Goal: Task Accomplishment & Management: Use online tool/utility

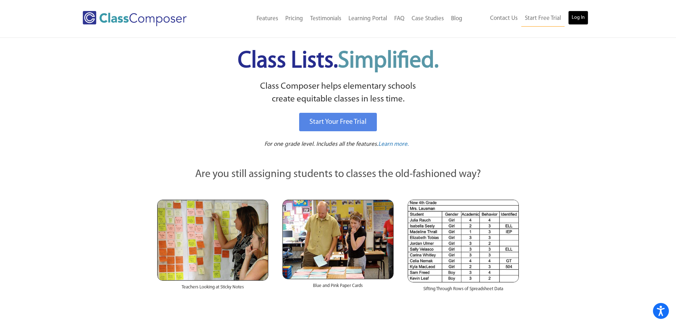
click at [580, 16] on link "Log In" at bounding box center [578, 18] width 20 height 14
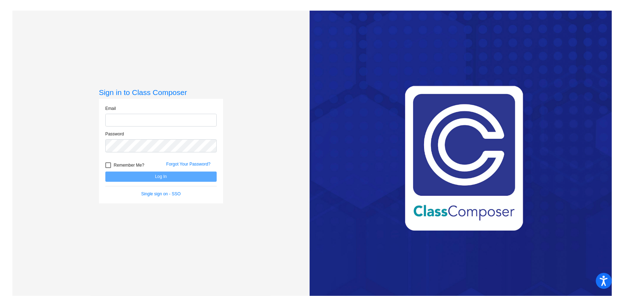
type input "[EMAIL_ADDRESS][PERSON_NAME][DOMAIN_NAME]"
click at [164, 174] on button "Log In" at bounding box center [160, 177] width 111 height 10
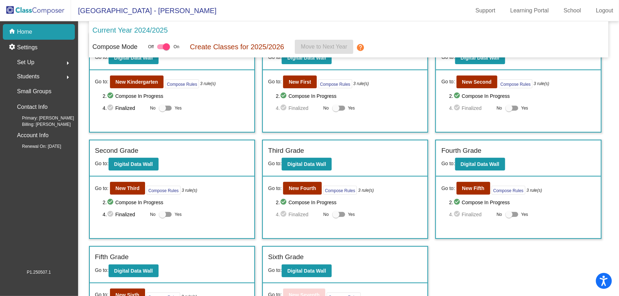
scroll to position [64, 0]
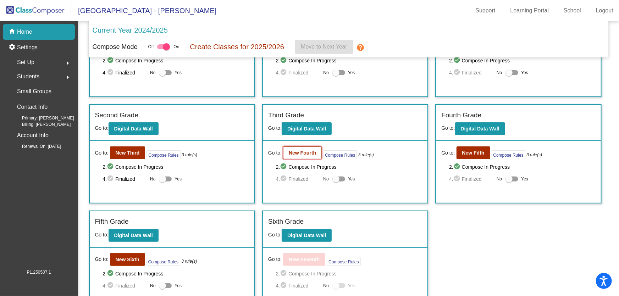
click at [294, 149] on button "New Fourth" at bounding box center [302, 152] width 39 height 13
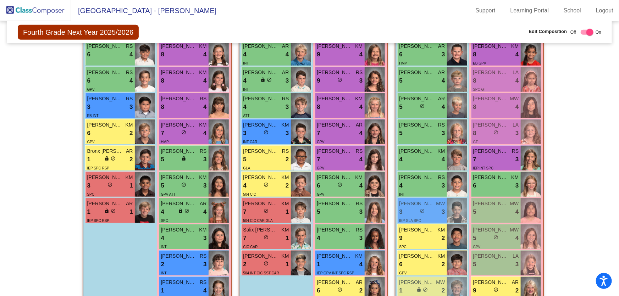
scroll to position [322, 0]
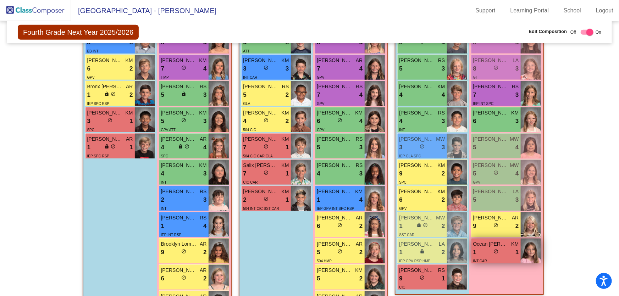
click at [494, 252] on span "do_not_disturb_alt" at bounding box center [495, 251] width 5 height 5
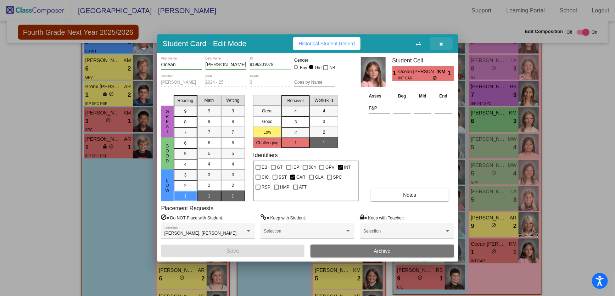
click at [440, 42] on icon "button" at bounding box center [441, 44] width 4 height 5
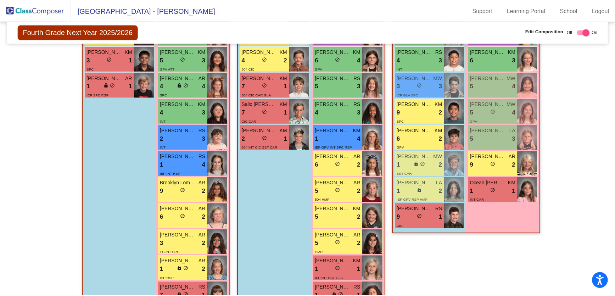
scroll to position [406, 0]
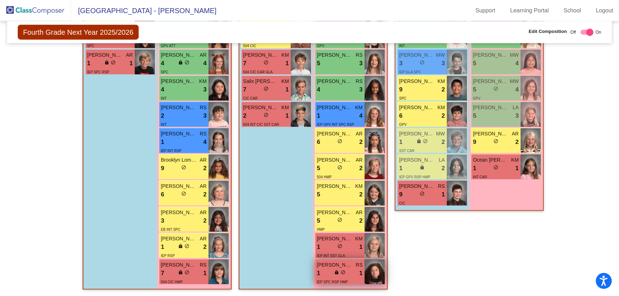
click at [342, 270] on span "do_not_disturb_alt" at bounding box center [343, 272] width 5 height 5
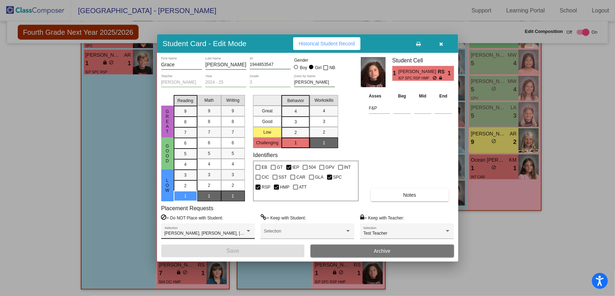
click at [251, 227] on div "Aria Viggiano, Griffin Greer, Koya Adcock-Strope, Vivian Toledo Selection" at bounding box center [208, 233] width 87 height 13
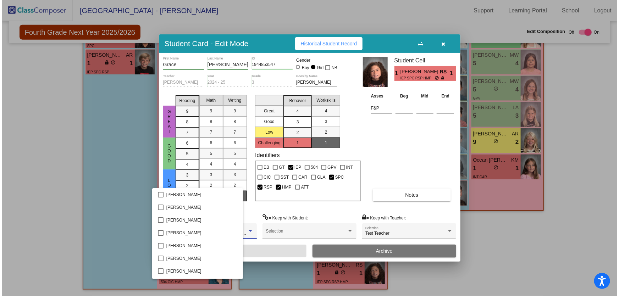
scroll to position [63, 0]
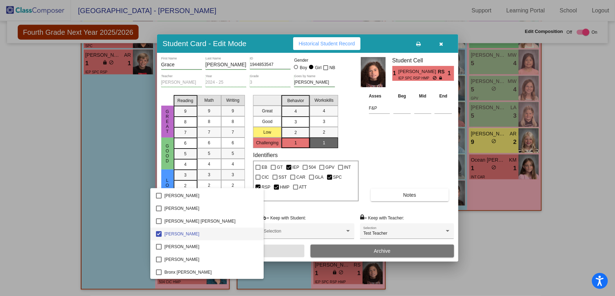
click at [94, 200] on div at bounding box center [307, 148] width 615 height 296
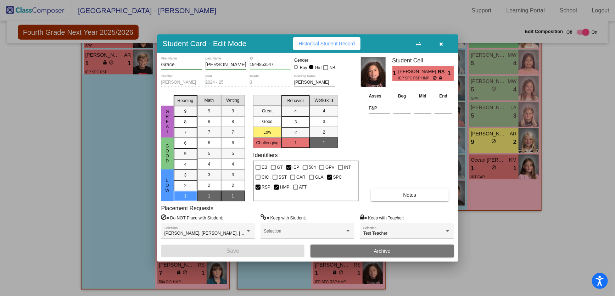
click at [101, 181] on div at bounding box center [307, 148] width 615 height 296
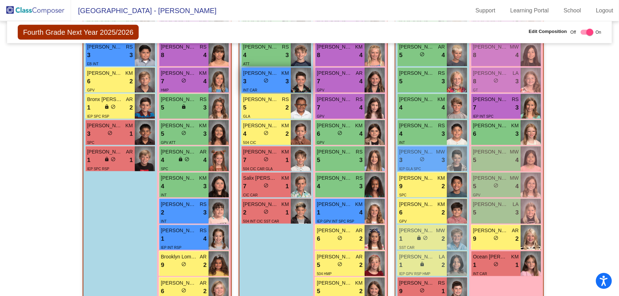
scroll to position [406, 0]
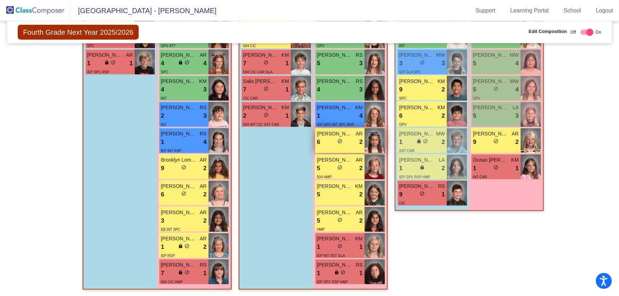
click at [337, 140] on span "do_not_disturb_alt" at bounding box center [339, 141] width 5 height 5
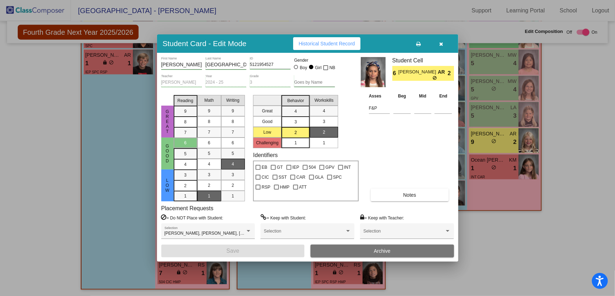
click at [255, 207] on div "Placement Requests = Do NOT Place with Student: Aria Viggiano, Chloe Colombo, G…" at bounding box center [307, 225] width 293 height 40
click at [443, 42] on icon "button" at bounding box center [441, 44] width 4 height 5
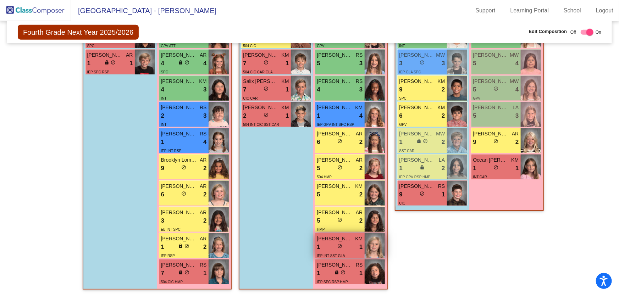
click at [337, 245] on span "do_not_disturb_alt" at bounding box center [339, 246] width 5 height 5
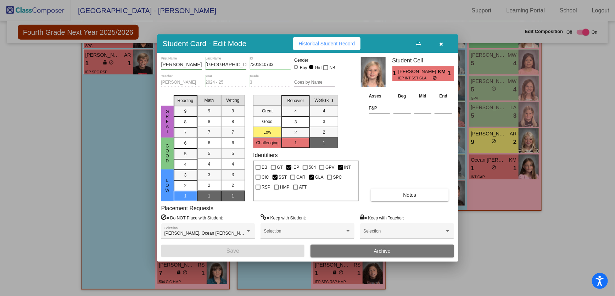
click at [441, 42] on icon "button" at bounding box center [441, 44] width 4 height 5
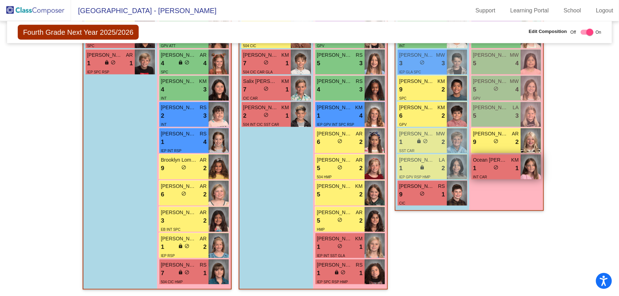
click at [494, 167] on span "do_not_disturb_alt" at bounding box center [495, 167] width 5 height 5
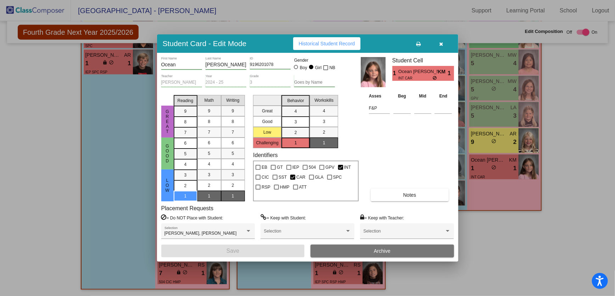
click at [441, 44] on icon "button" at bounding box center [441, 44] width 4 height 5
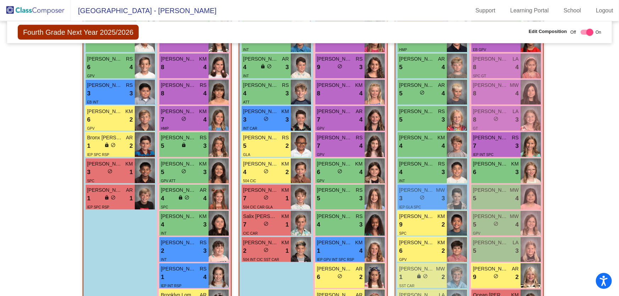
scroll to position [342, 0]
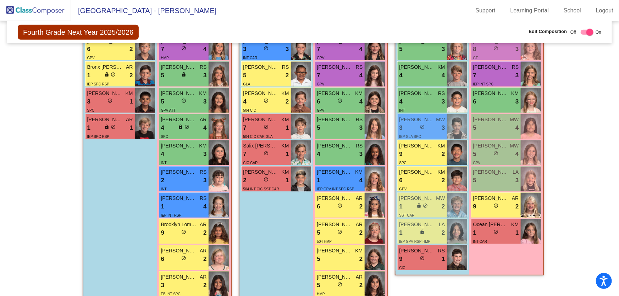
click at [0, 0] on div "Boys : 10 Levi Martinez RS 9 lock do_not_disturb_alt 4 GT Owen Gibson AR 9 lock…" at bounding box center [0, 0] width 0 height 0
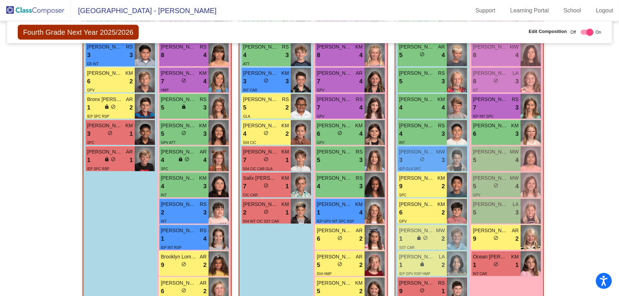
scroll to position [406, 0]
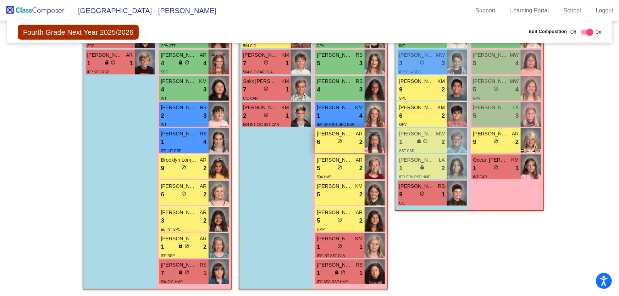
click at [340, 143] on span "do_not_disturb_alt" at bounding box center [339, 141] width 5 height 5
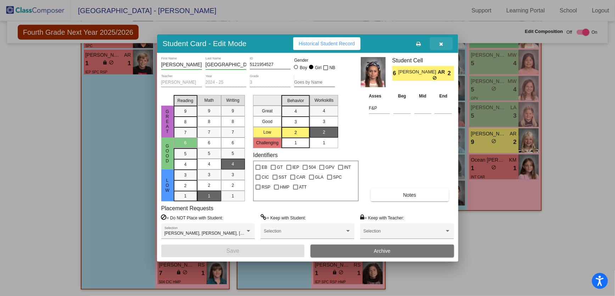
click at [446, 44] on button "button" at bounding box center [441, 43] width 23 height 13
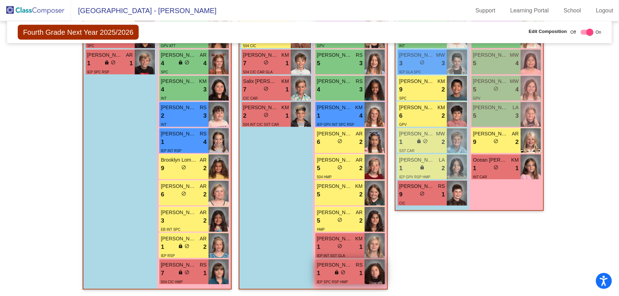
click at [341, 272] on span "do_not_disturb_alt" at bounding box center [343, 272] width 5 height 5
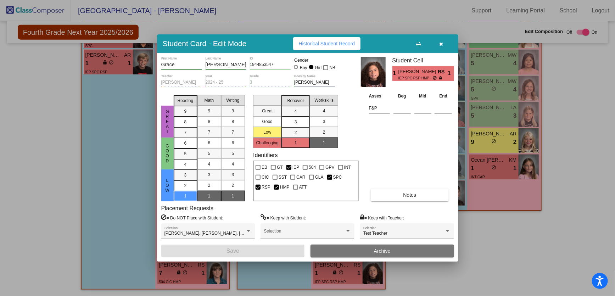
click at [440, 44] on icon "button" at bounding box center [441, 44] width 4 height 5
